Goal: Find specific page/section: Find specific page/section

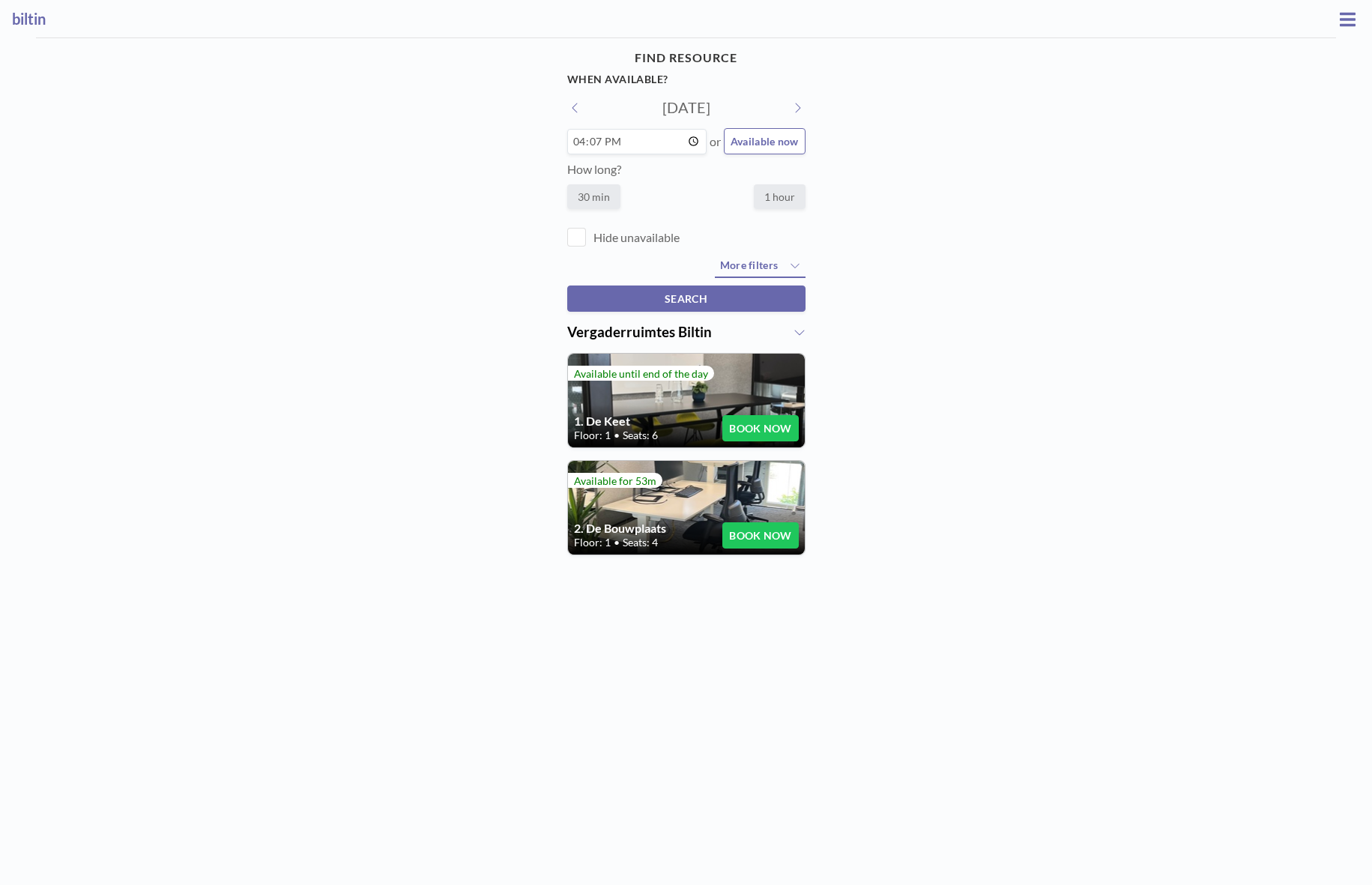
click at [692, 522] on h4 "2. De Bouwplaats" at bounding box center [648, 527] width 149 height 15
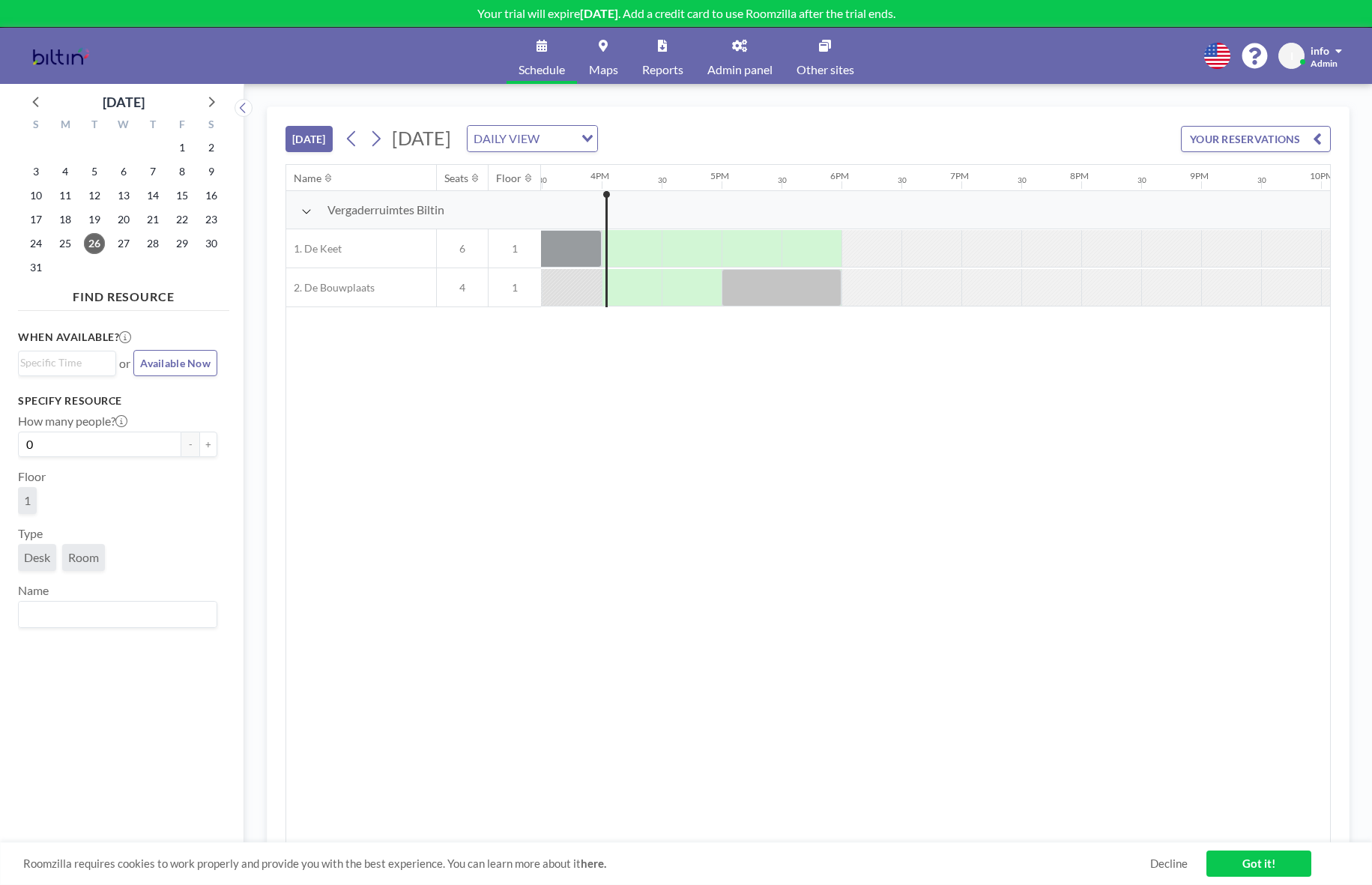
scroll to position [0, 1858]
click at [756, 57] on link "Admin panel" at bounding box center [739, 55] width 89 height 56
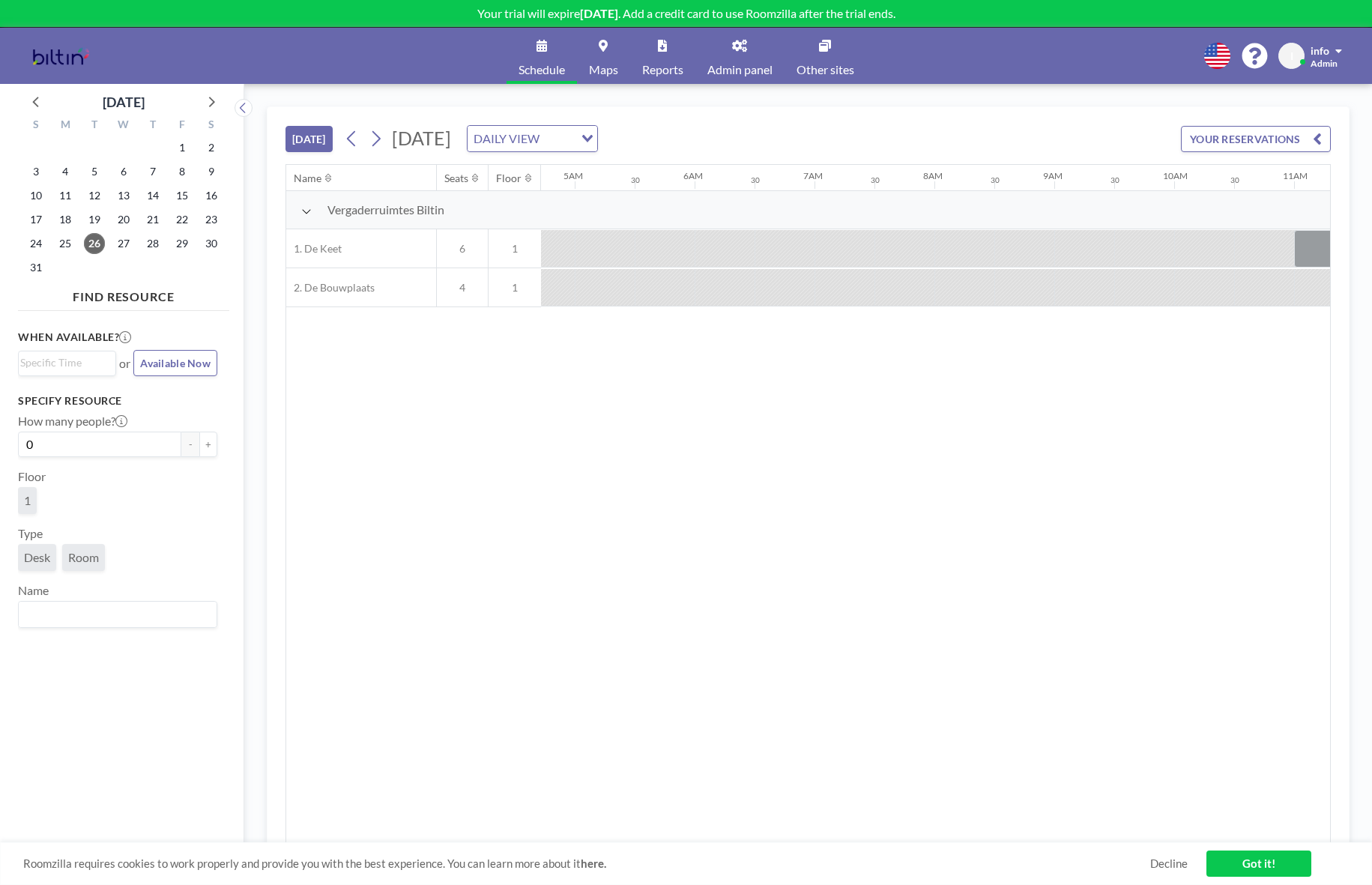
click at [739, 54] on link "Admin panel" at bounding box center [739, 55] width 89 height 56
